Goal: Task Accomplishment & Management: Manage account settings

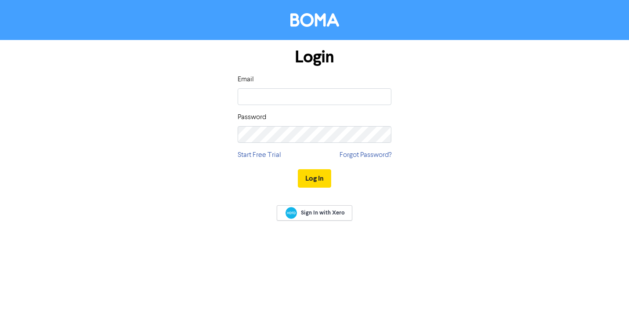
type input "[EMAIL_ADDRESS][DOMAIN_NAME]"
click at [324, 181] on button "Log In" at bounding box center [314, 178] width 33 height 18
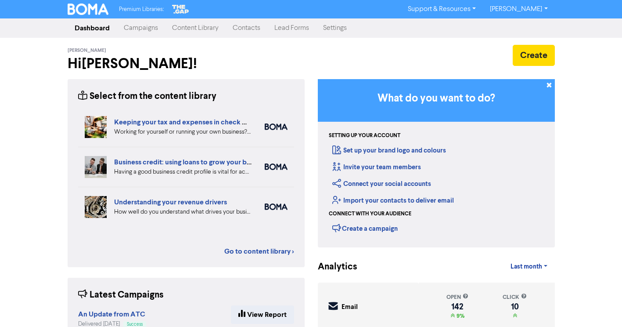
click at [251, 28] on link "Contacts" at bounding box center [247, 28] width 42 height 18
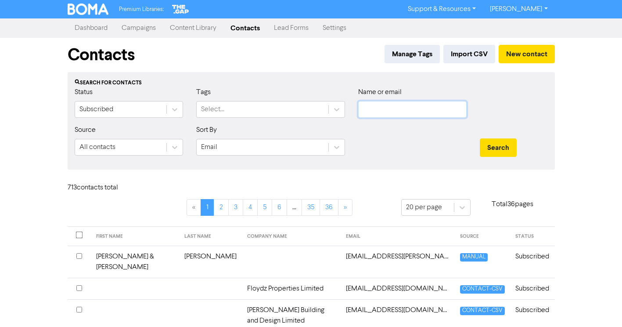
click at [373, 109] on input "text" at bounding box center [412, 109] width 108 height 17
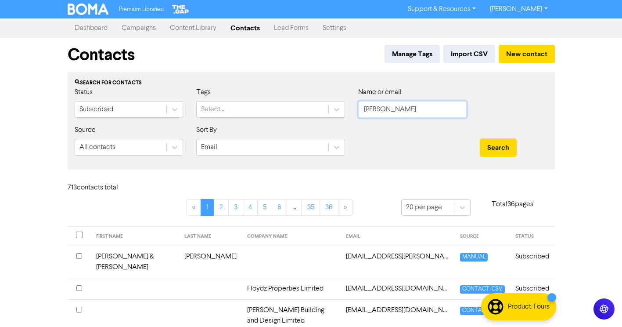
type input "[PERSON_NAME]"
click at [480, 138] on button "Search" at bounding box center [498, 147] width 37 height 18
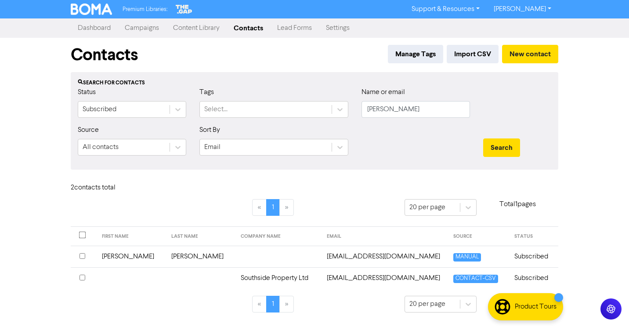
click at [173, 255] on td "[PERSON_NAME]" at bounding box center [200, 256] width 69 height 22
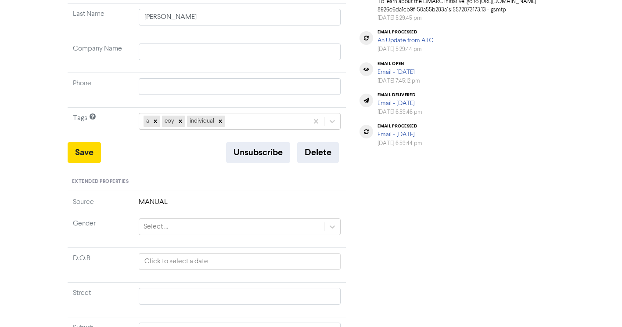
scroll to position [176, 0]
click at [328, 151] on button "Delete" at bounding box center [318, 151] width 42 height 21
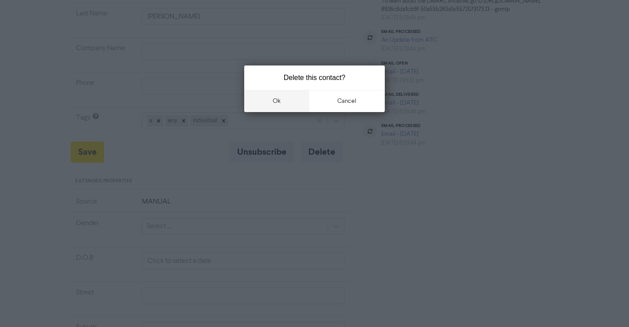
click at [291, 101] on button "ok" at bounding box center [276, 101] width 65 height 22
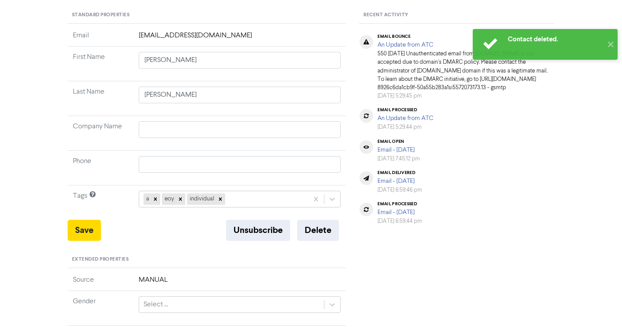
scroll to position [0, 0]
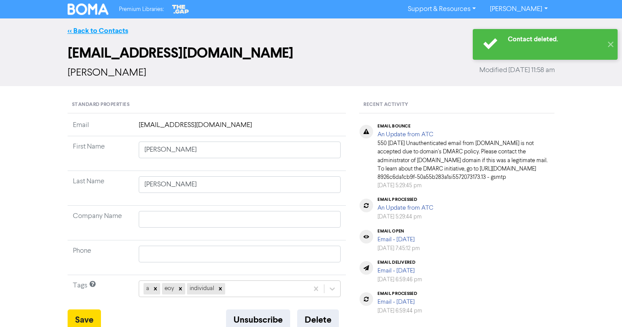
click at [114, 27] on link "<< Back to Contacts" at bounding box center [98, 30] width 61 height 9
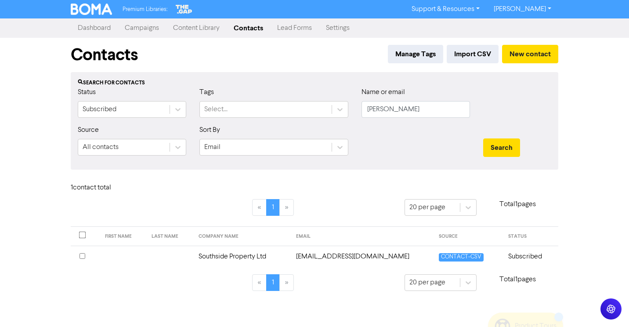
click at [330, 258] on td "[EMAIL_ADDRESS][DOMAIN_NAME]" at bounding box center [362, 256] width 143 height 22
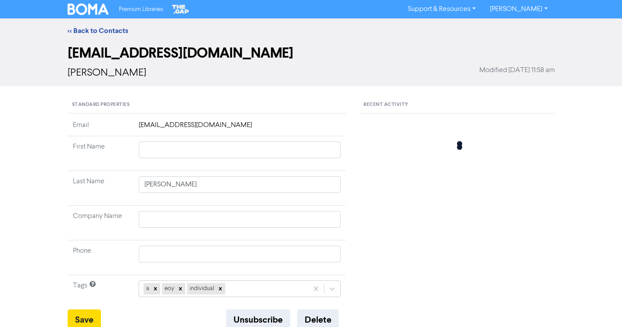
type input "Southside Property Ltd"
type input "027 246 2221 [GEOGRAPHIC_DATA]"
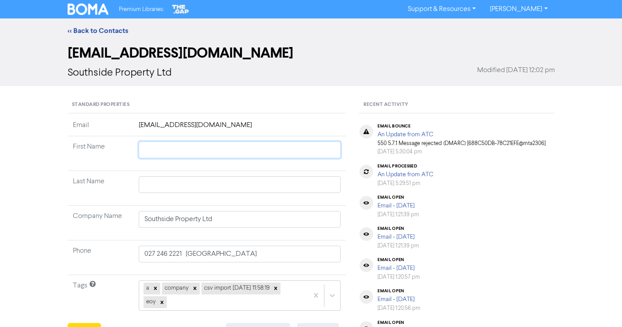
click at [179, 146] on input "text" at bounding box center [240, 149] width 202 height 17
type input "A"
type input "An"
type input "And"
type input "[PERSON_NAME]"
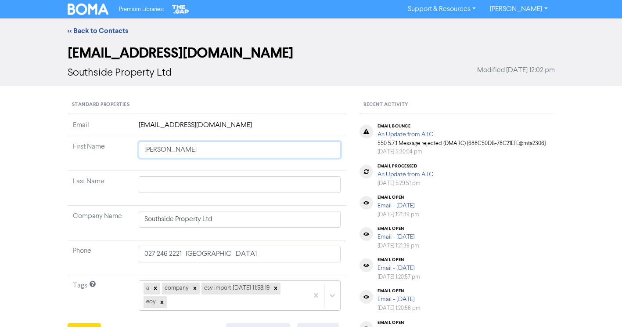
type input "Andrw"
type input "[PERSON_NAME]"
type input "[PERSON_NAME] &"
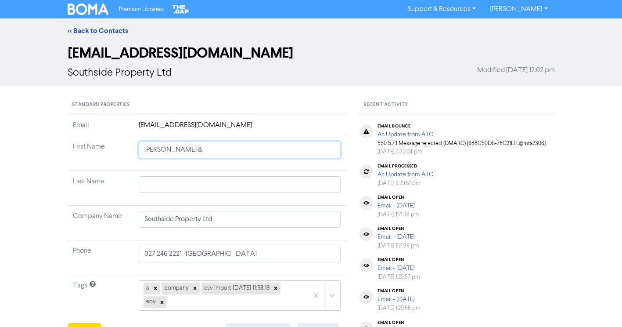
type input "[PERSON_NAME] &"
type input "[PERSON_NAME] & C"
type input "[PERSON_NAME] & Ch"
type input "[PERSON_NAME] & Cha"
type input "[PERSON_NAME] & Char"
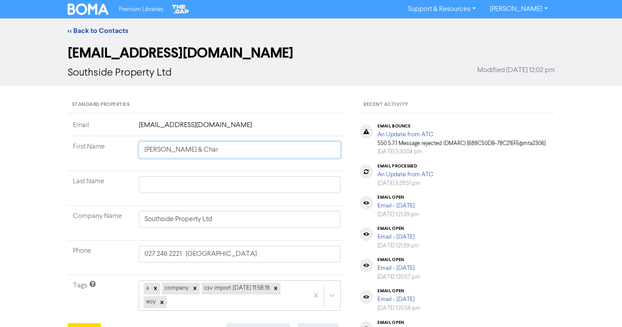
type input "[PERSON_NAME] & Charl"
type input "[PERSON_NAME] & [PERSON_NAME]"
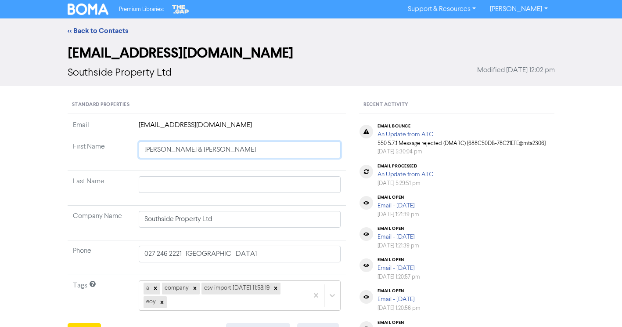
type input "[PERSON_NAME] & [PERSON_NAME]"
type input "[PERSON_NAME] & [PERSON_NAME] Sp"
type input "[PERSON_NAME] & [PERSON_NAME]"
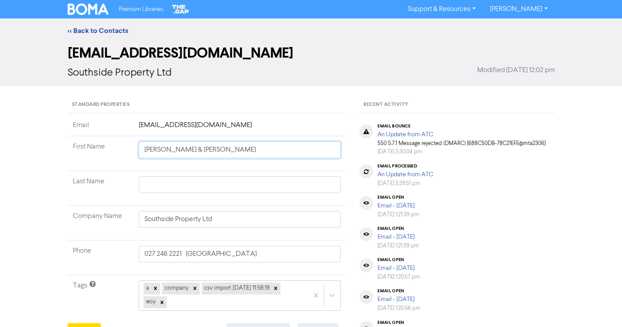
type input "[PERSON_NAME] & [PERSON_NAME] Spilm"
type input "[PERSON_NAME] & [PERSON_NAME]"
drag, startPoint x: 206, startPoint y: 150, endPoint x: 237, endPoint y: 150, distance: 30.7
click at [237, 150] on input "[PERSON_NAME] & [PERSON_NAME]" at bounding box center [240, 149] width 202 height 17
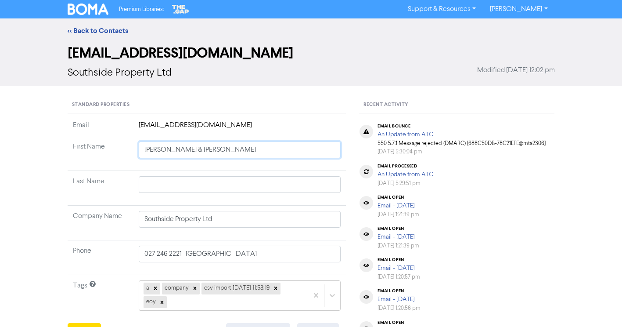
type input "[PERSON_NAME] & [PERSON_NAME]"
click at [219, 180] on input "text" at bounding box center [240, 184] width 202 height 17
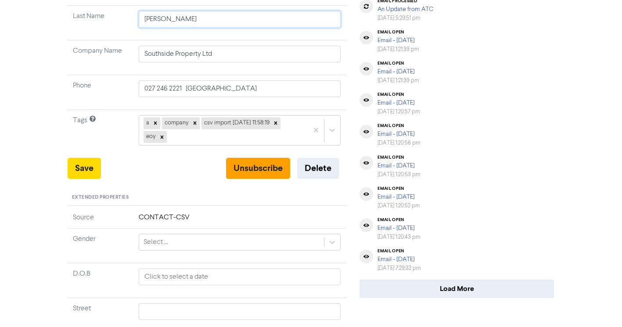
scroll to position [176, 0]
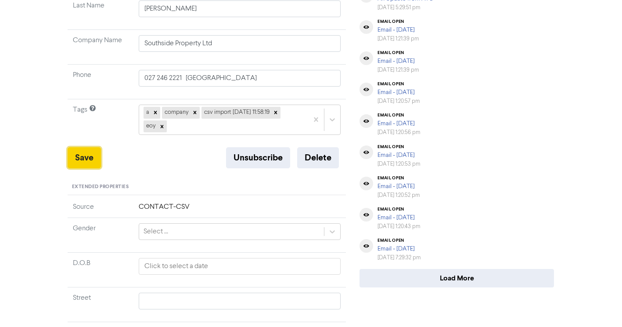
click at [90, 156] on button "Save" at bounding box center [84, 157] width 33 height 21
click at [90, 157] on button "Save" at bounding box center [84, 157] width 33 height 21
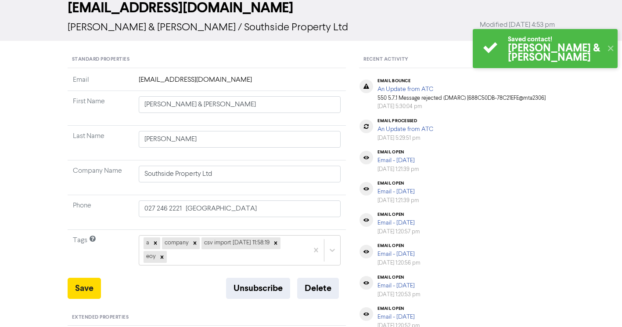
scroll to position [0, 0]
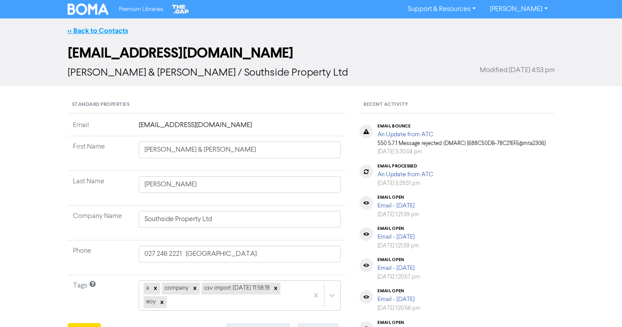
click at [96, 30] on link "<< Back to Contacts" at bounding box center [98, 30] width 61 height 9
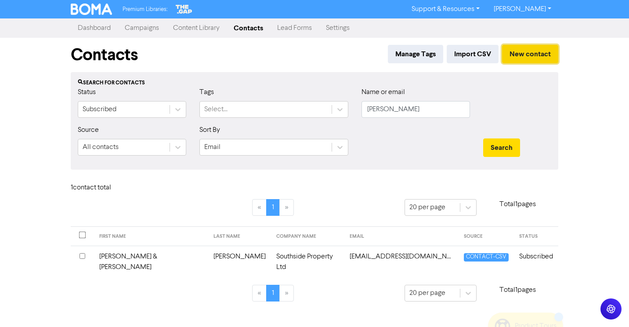
click at [529, 55] on button "New contact" at bounding box center [530, 54] width 56 height 18
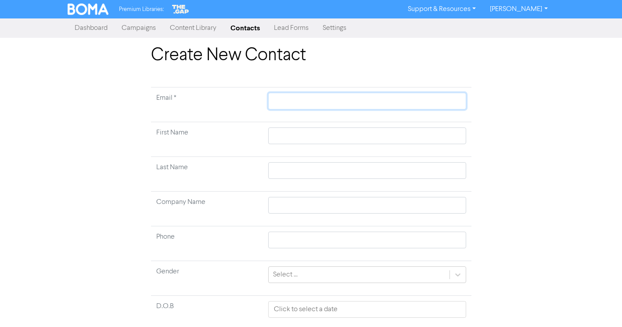
click at [299, 103] on input "text" at bounding box center [367, 101] width 198 height 17
click at [318, 130] on input "text" at bounding box center [367, 135] width 198 height 17
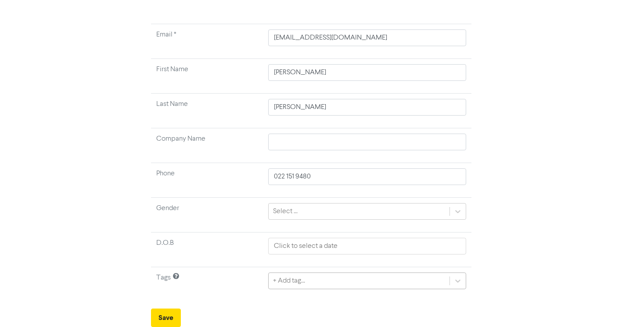
scroll to position [161, 0]
click at [303, 284] on div "+ Add tag..." at bounding box center [367, 280] width 198 height 17
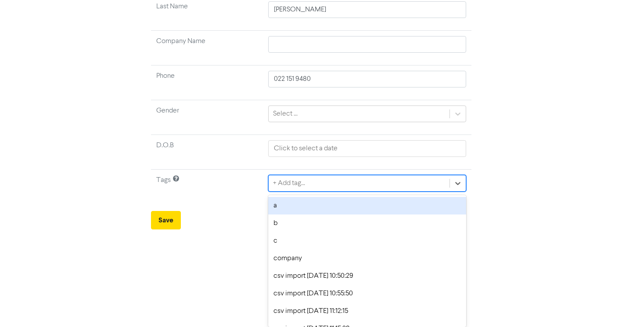
click at [298, 210] on div "a" at bounding box center [367, 206] width 198 height 18
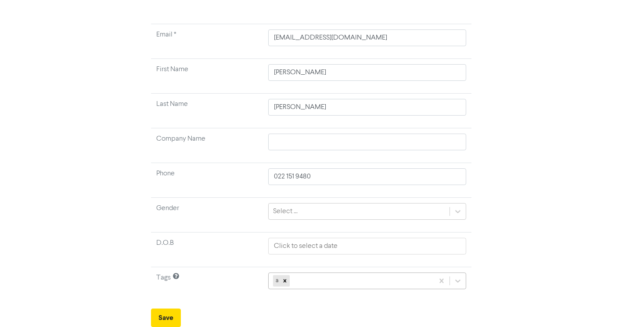
click at [316, 284] on div "a" at bounding box center [367, 280] width 198 height 17
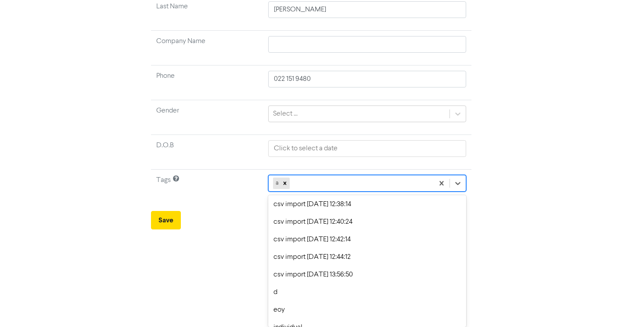
scroll to position [483, 0]
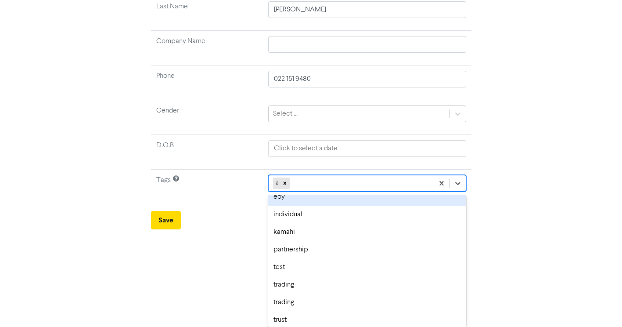
click at [291, 196] on div "eoy" at bounding box center [367, 197] width 198 height 18
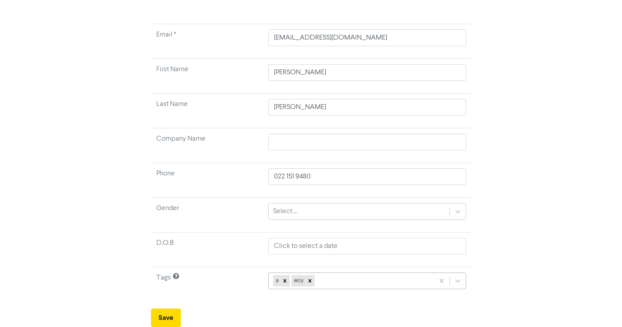
scroll to position [161, 0]
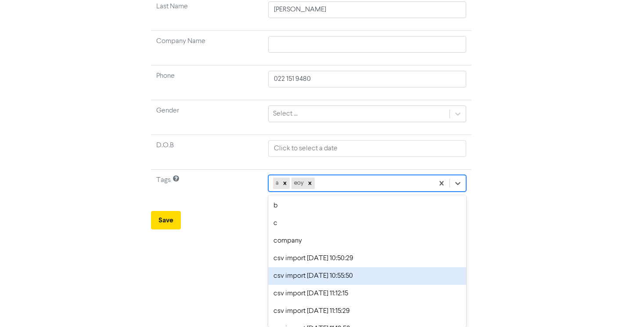
click at [343, 191] on div "option csv import [DATE] 10:55:50 focused, 6 of 37. 35 results available. Use U…" at bounding box center [367, 183] width 198 height 17
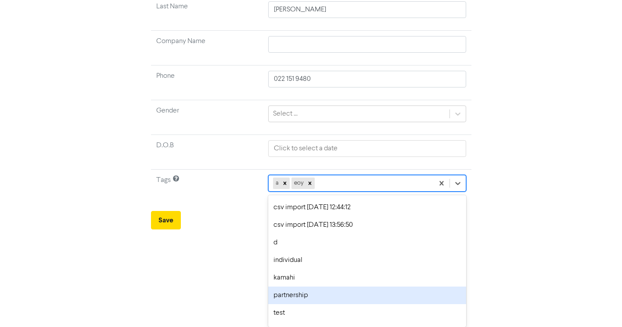
scroll to position [483, 0]
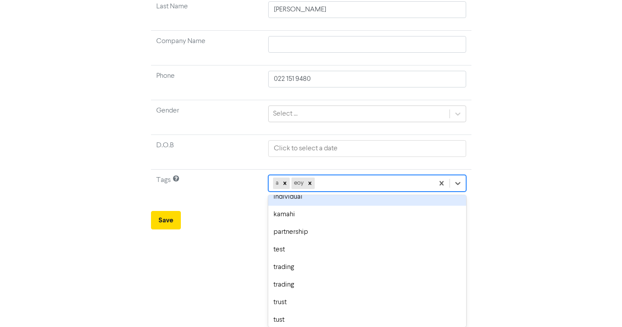
click at [285, 197] on div "individual" at bounding box center [367, 197] width 198 height 18
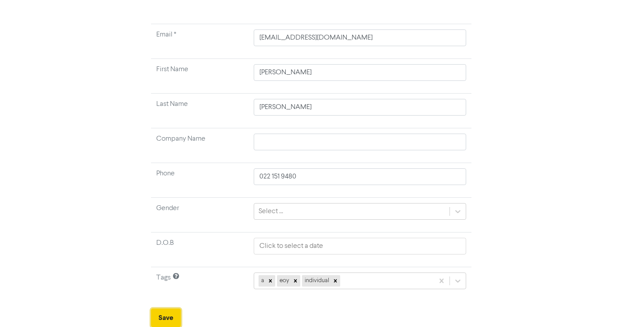
click at [160, 319] on button "Save" at bounding box center [166, 317] width 30 height 18
